Goal: Transaction & Acquisition: Purchase product/service

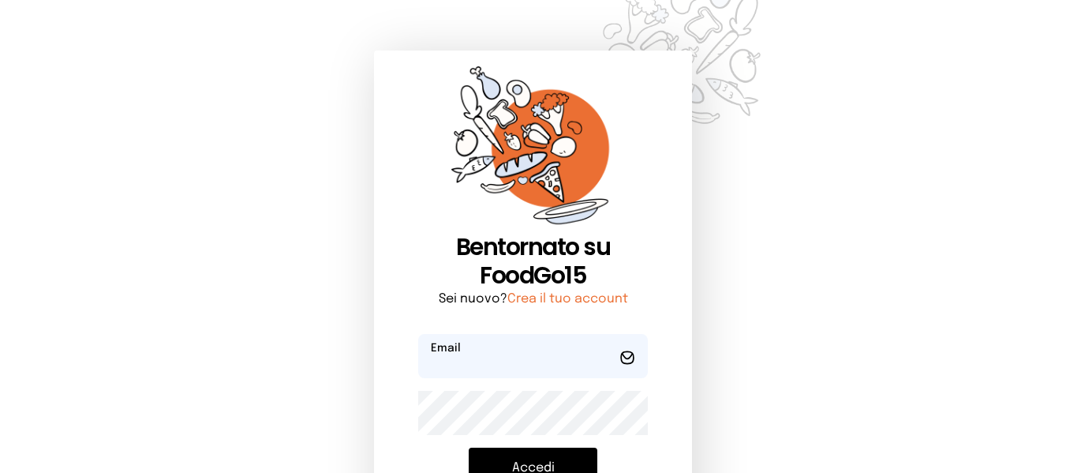
type input "**********"
click at [570, 465] on button "Accedi" at bounding box center [533, 468] width 129 height 41
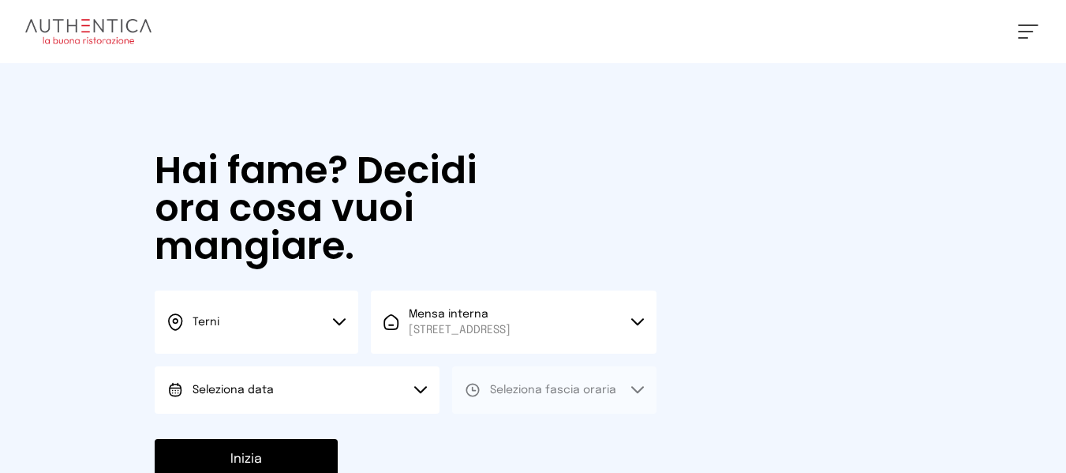
click at [272, 411] on button "Seleziona data" at bounding box center [297, 389] width 285 height 47
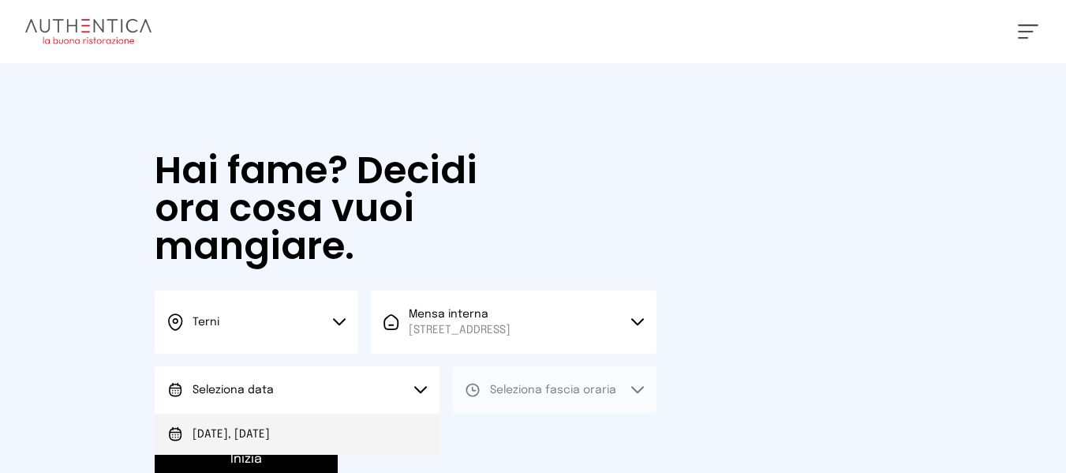
click at [266, 424] on li "[DATE], [DATE]" at bounding box center [297, 434] width 285 height 41
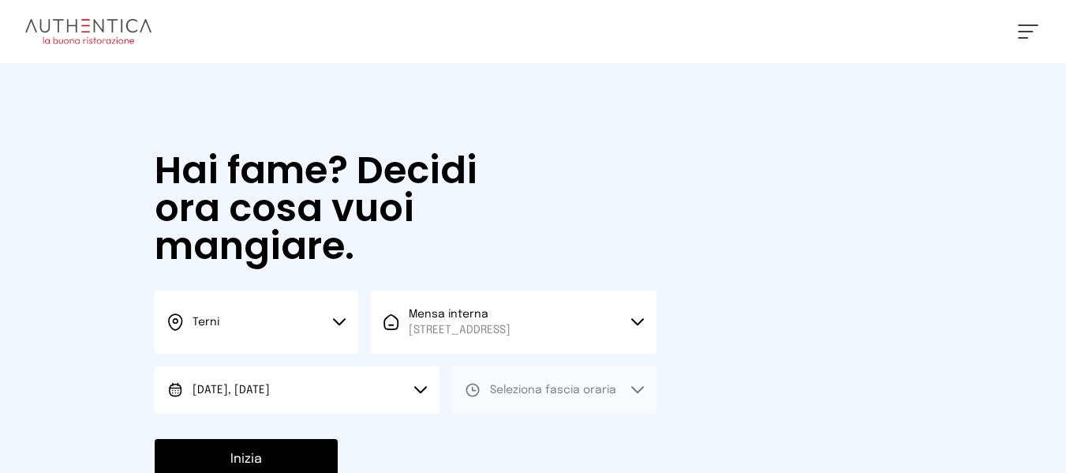
click at [662, 410] on div "Hai fame? Decidi ora cosa vuoi mangiare. Terni Scegli la città [GEOGRAPHIC_DATA…" at bounding box center [406, 315] width 534 height 505
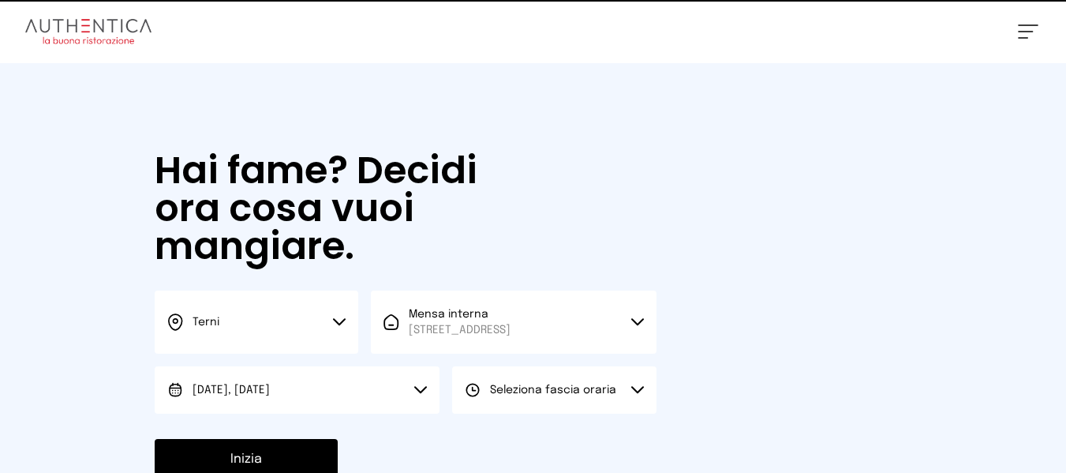
click at [597, 404] on button "Seleziona fascia oraria" at bounding box center [554, 389] width 204 height 47
click at [562, 438] on li "Pranzo" at bounding box center [554, 434] width 204 height 41
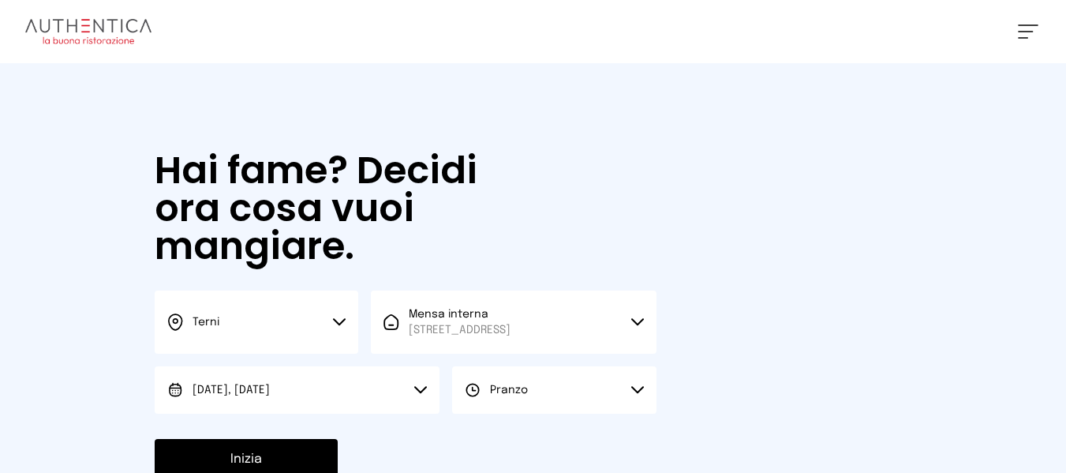
click at [204, 439] on button "Inizia" at bounding box center [246, 459] width 183 height 41
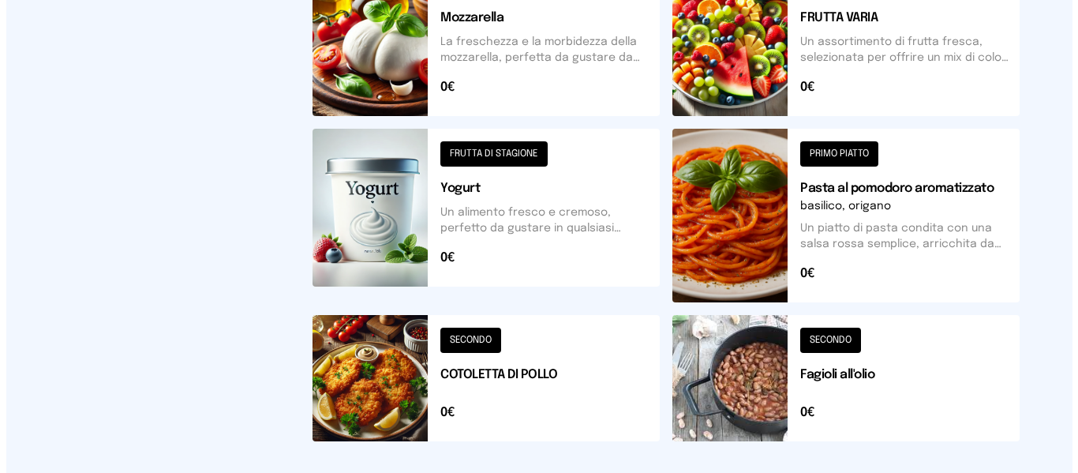
scroll to position [818, 0]
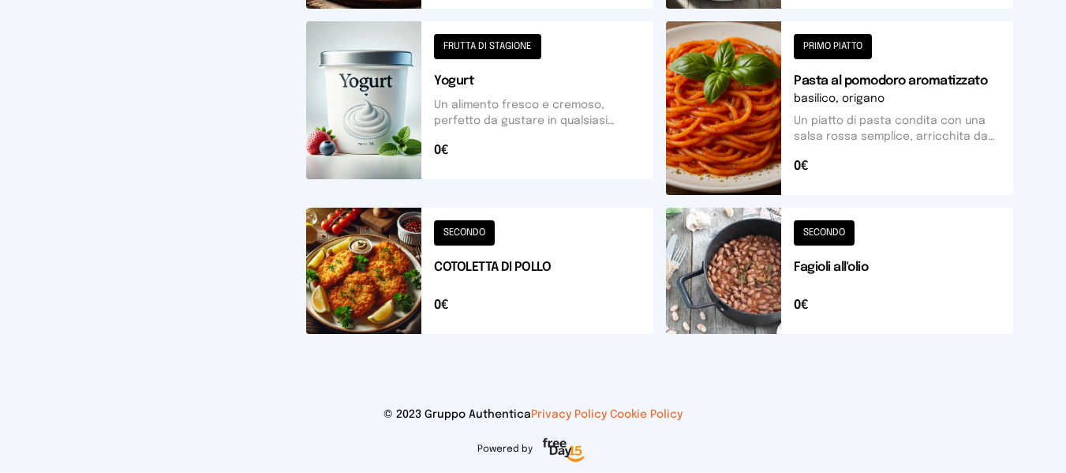
click at [612, 298] on button at bounding box center [479, 271] width 347 height 126
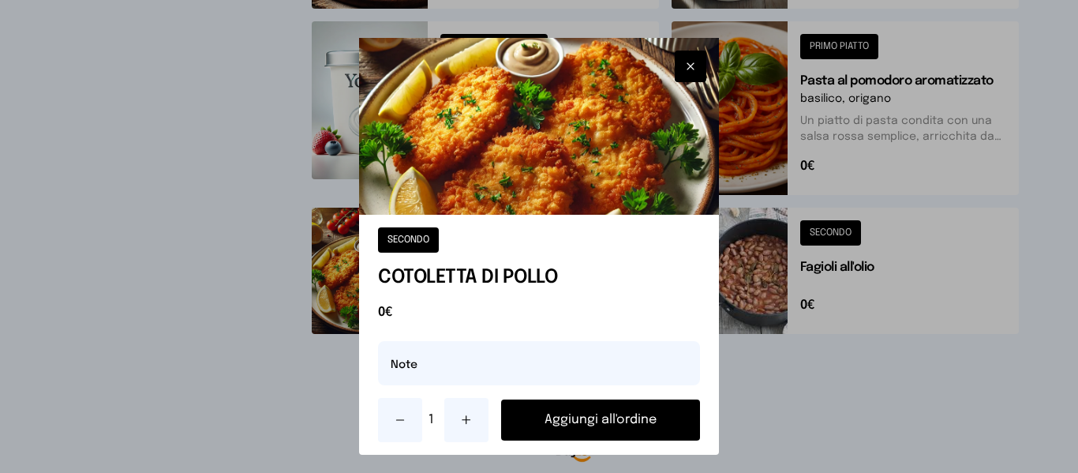
click at [636, 426] on button "Aggiungi all'ordine" at bounding box center [600, 419] width 198 height 41
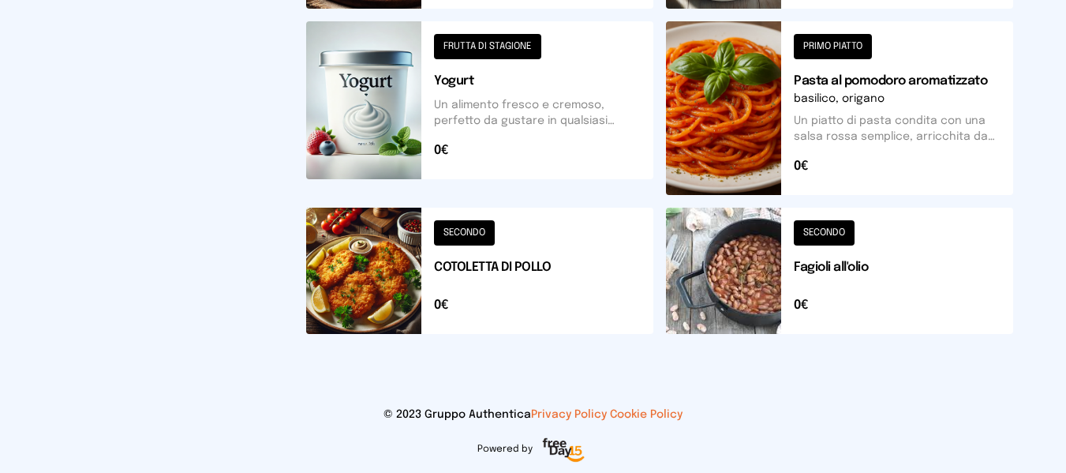
click at [948, 109] on button at bounding box center [839, 108] width 347 height 174
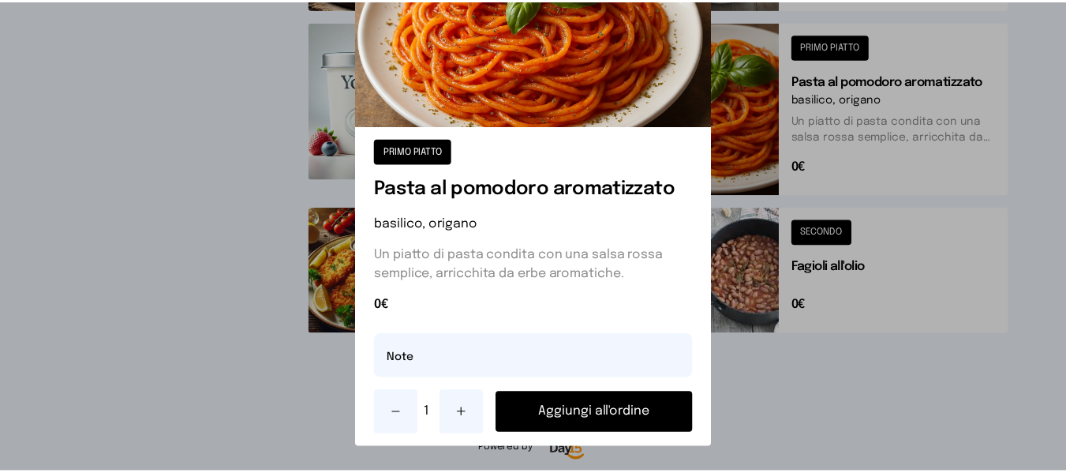
scroll to position [102, 0]
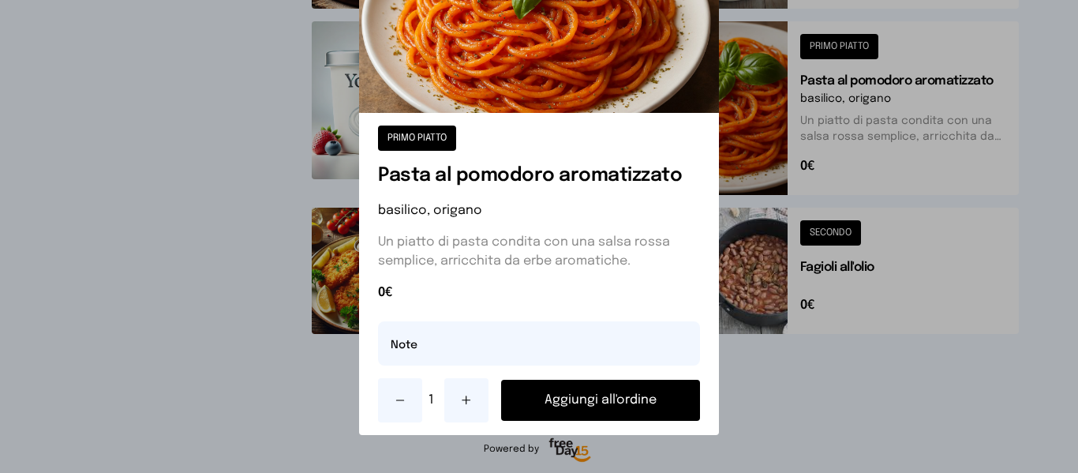
click at [630, 421] on div "1 Aggiungi all'ordine" at bounding box center [538, 400] width 321 height 44
click at [622, 410] on button "Aggiungi all'ordine" at bounding box center [600, 400] width 198 height 41
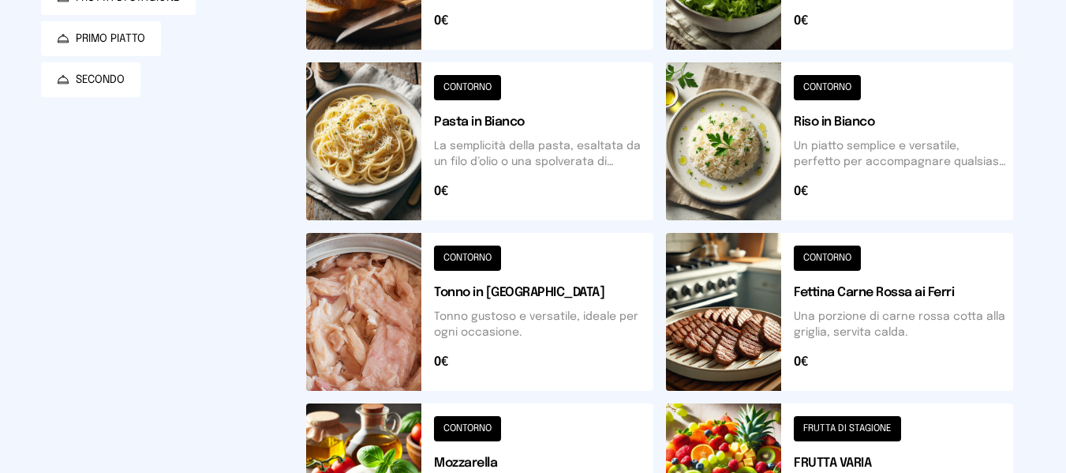
scroll to position [0, 0]
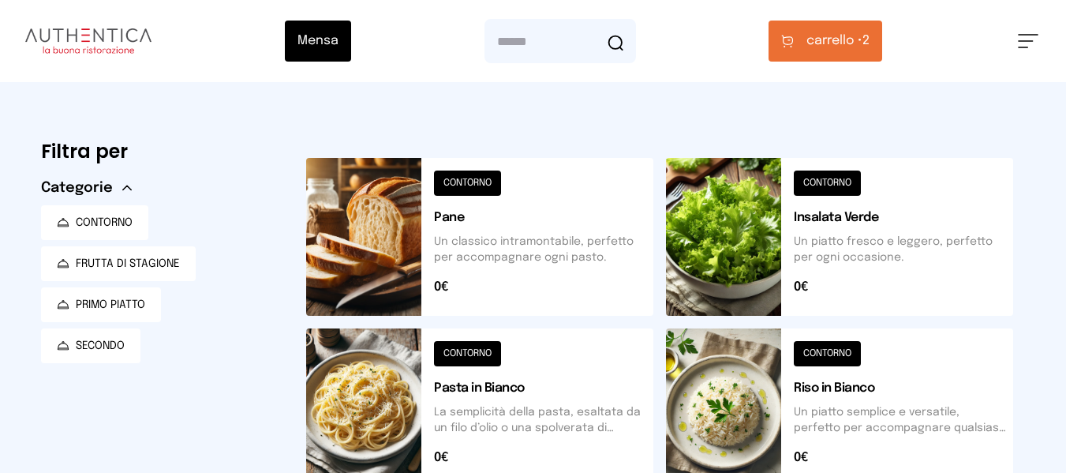
click at [882, 46] on button "carrello • 2" at bounding box center [826, 41] width 114 height 41
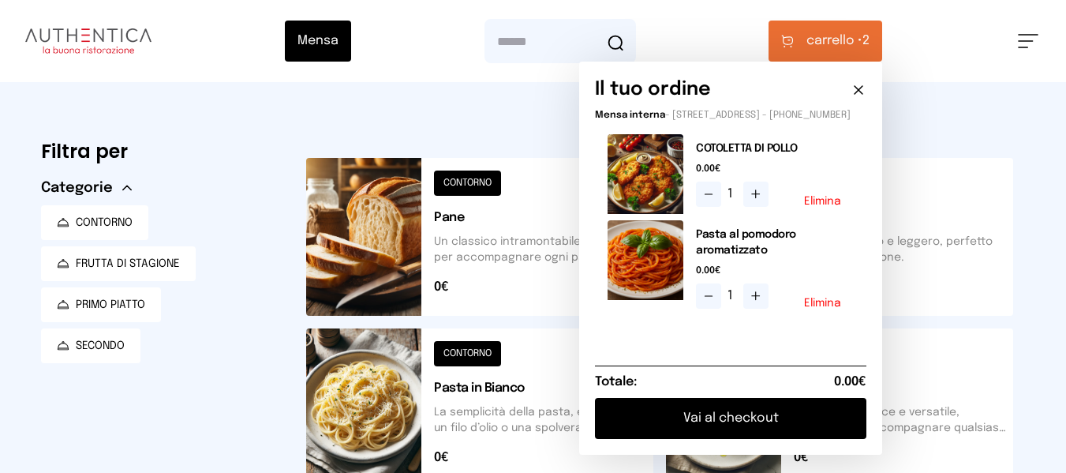
click at [841, 424] on button "Vai al checkout" at bounding box center [731, 418] width 272 height 41
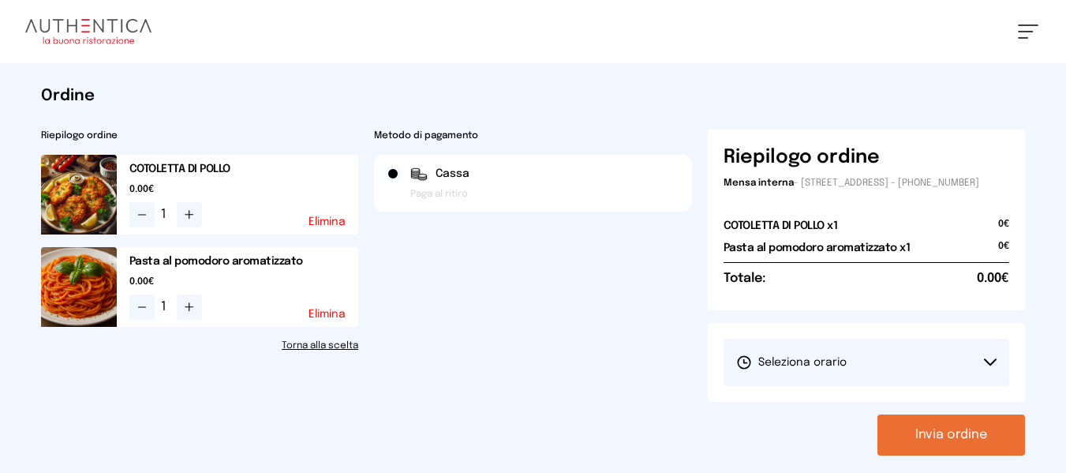
click at [864, 372] on button "Seleziona orario" at bounding box center [867, 362] width 287 height 47
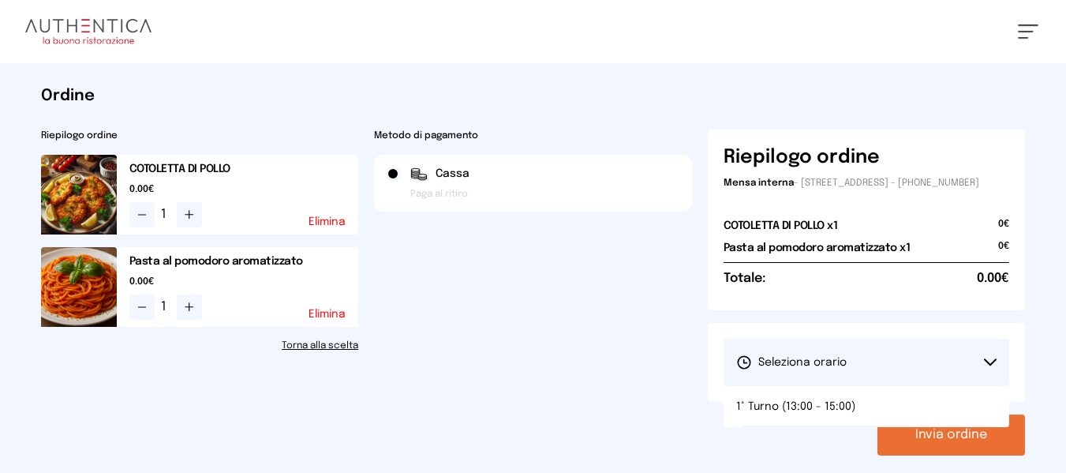
click at [865, 386] on button "Seleziona orario" at bounding box center [867, 362] width 287 height 47
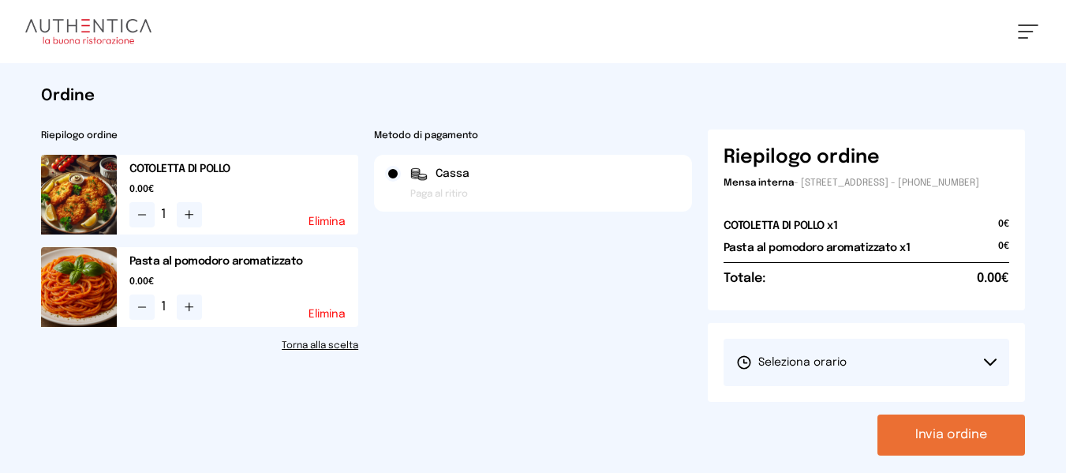
click at [938, 430] on button "Invia ordine" at bounding box center [952, 434] width 148 height 41
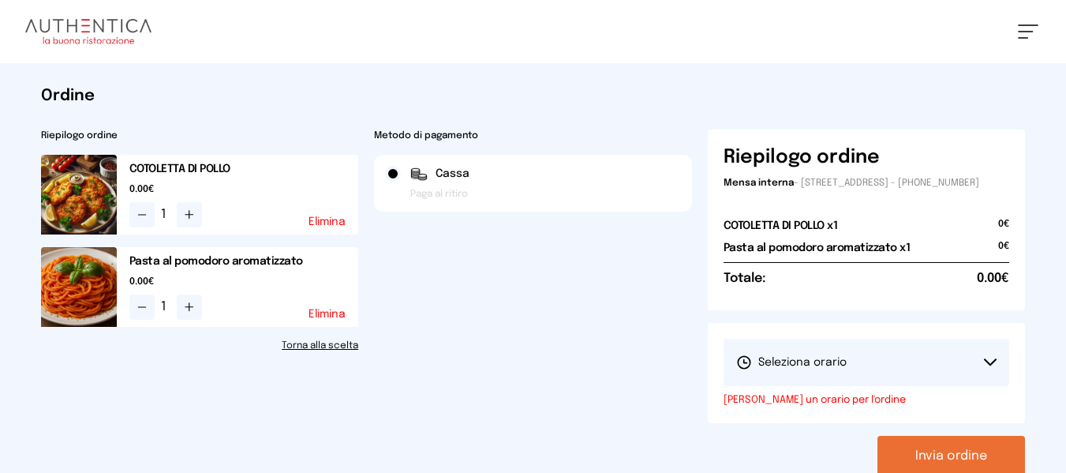
click at [922, 374] on button "Seleziona orario" at bounding box center [867, 362] width 287 height 47
drag, startPoint x: 916, startPoint y: 419, endPoint x: 941, endPoint y: 431, distance: 27.2
click at [916, 420] on li "1° Turno (13:00 - 15:00)" at bounding box center [867, 406] width 287 height 41
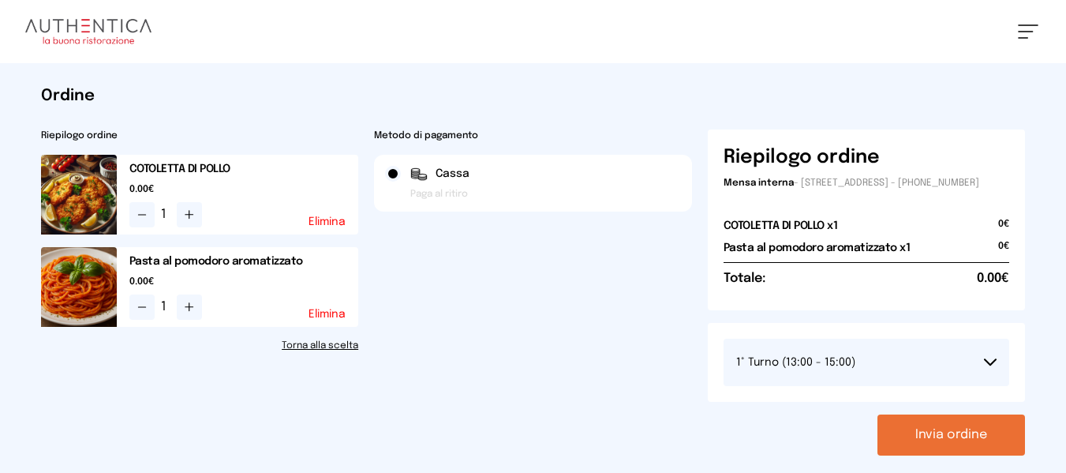
click at [947, 444] on button "Invia ordine" at bounding box center [952, 434] width 148 height 41
